Goal: Find specific page/section: Find specific page/section

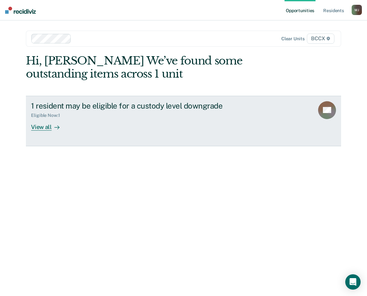
click at [46, 126] on div "View all" at bounding box center [49, 124] width 36 height 12
